Goal: Task Accomplishment & Management: Manage account settings

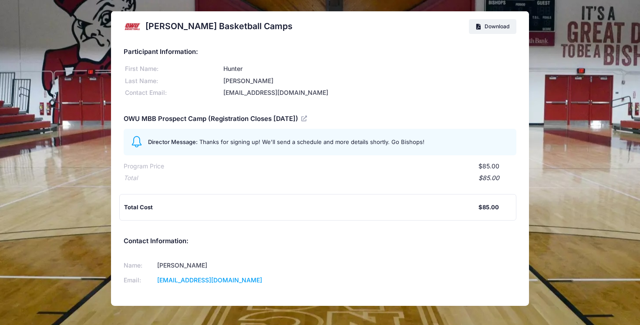
click at [333, 119] on div "OWU MBB Prospect Camp (Registration Closes Thursday 9/25)" at bounding box center [320, 119] width 393 height 20
click at [308, 119] on icon at bounding box center [304, 119] width 7 height 0
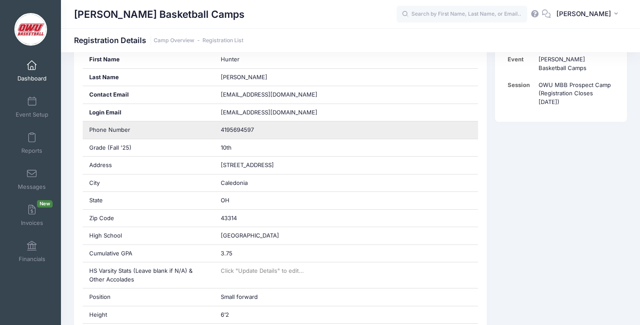
scroll to position [138, 0]
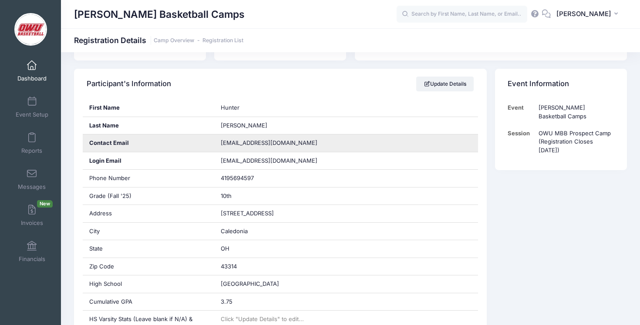
click at [244, 144] on span "[EMAIL_ADDRESS][DOMAIN_NAME]" at bounding box center [269, 142] width 97 height 7
copy div "[EMAIL_ADDRESS][DOMAIN_NAME]"
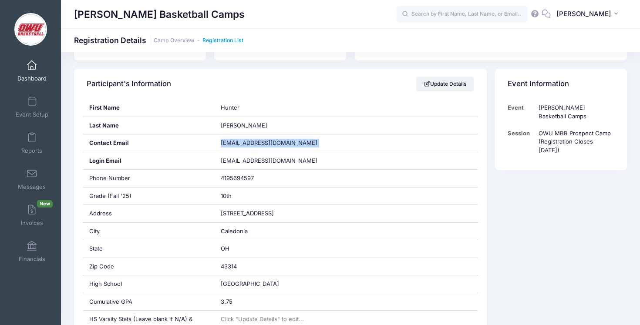
click at [234, 42] on link "Registration List" at bounding box center [223, 40] width 41 height 7
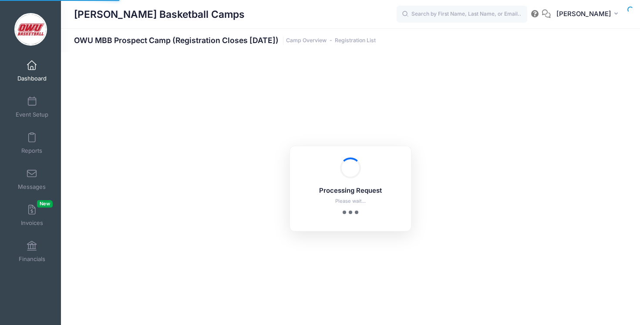
select select "10"
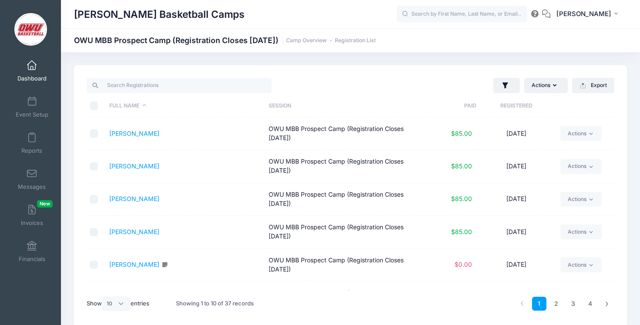
click at [517, 112] on th "Registered" at bounding box center [517, 106] width 80 height 23
click at [142, 133] on link "Gantt, Hunter" at bounding box center [134, 133] width 50 height 7
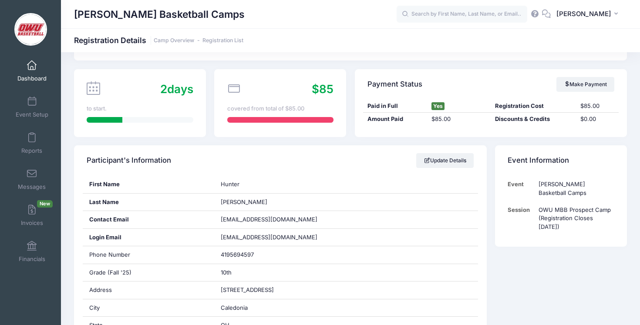
scroll to position [66, 0]
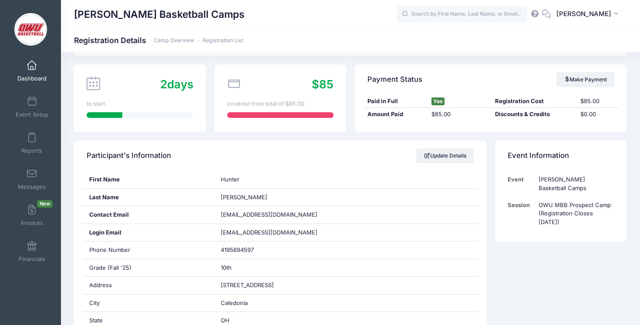
click at [44, 72] on link "Dashboard" at bounding box center [31, 71] width 41 height 30
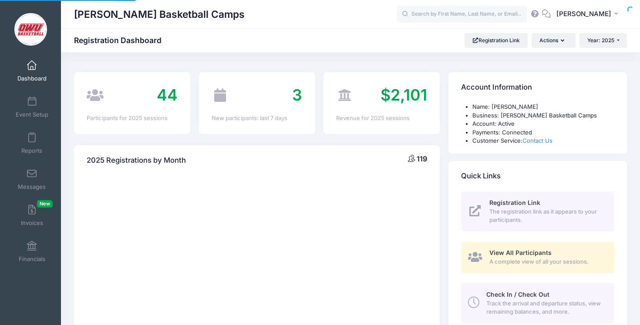
select select
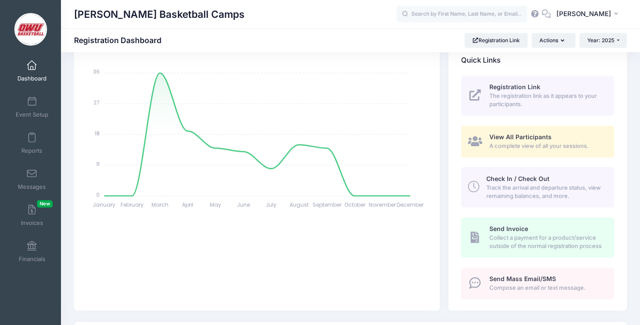
scroll to position [331, 0]
